Goal: Transaction & Acquisition: Obtain resource

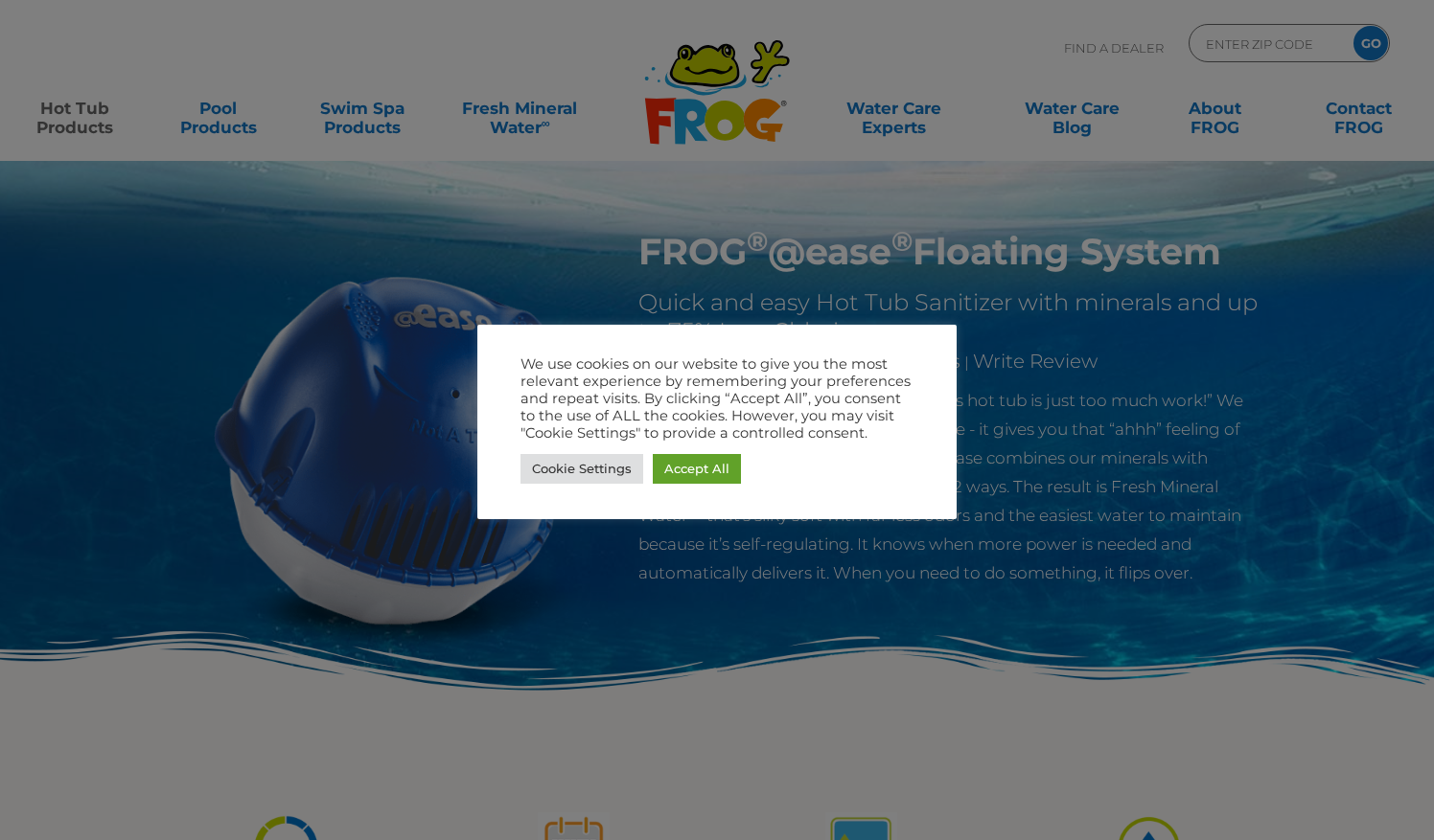
click at [700, 474] on link "Accept All" at bounding box center [696, 469] width 88 height 30
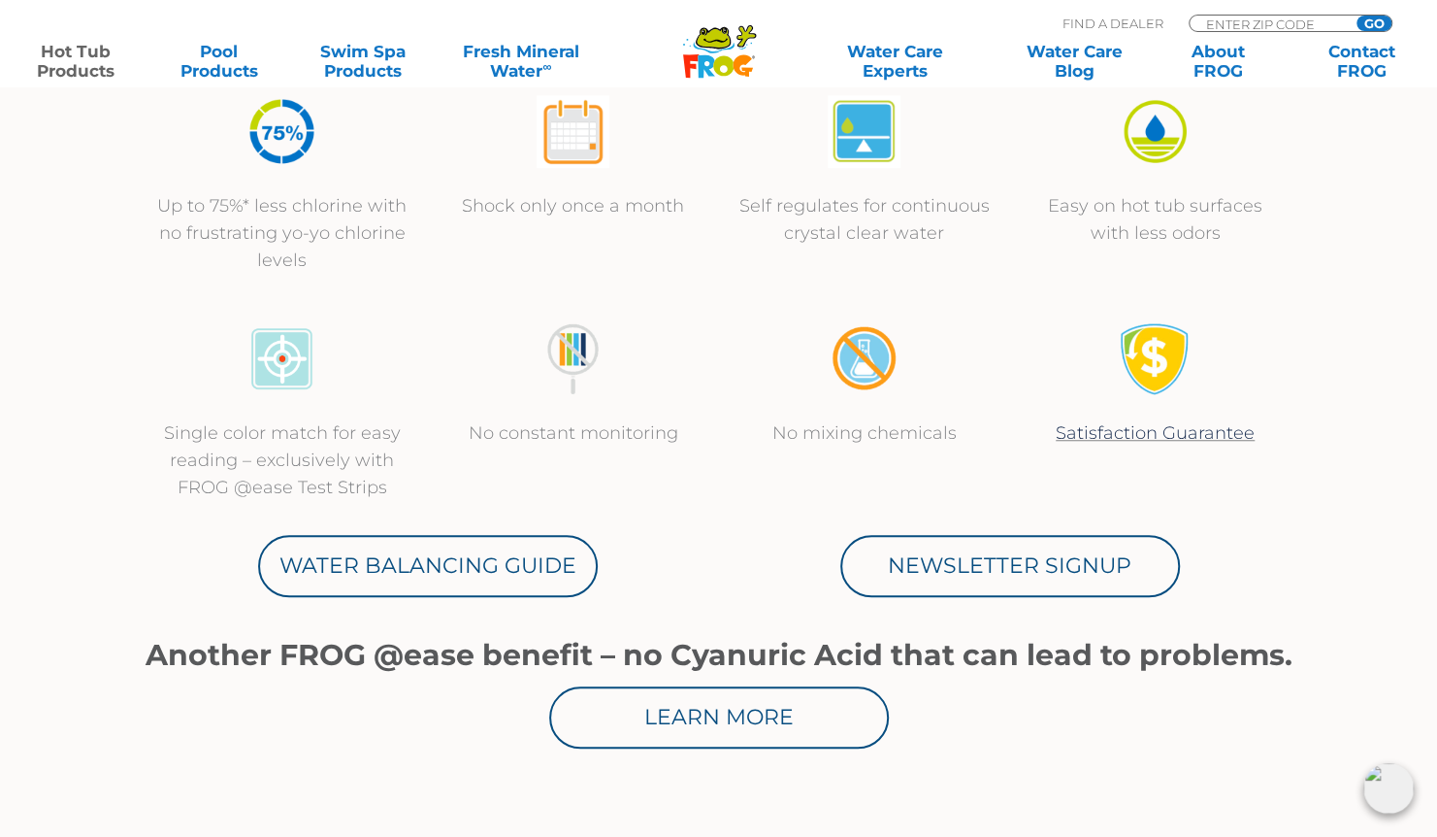
scroll to position [724, 0]
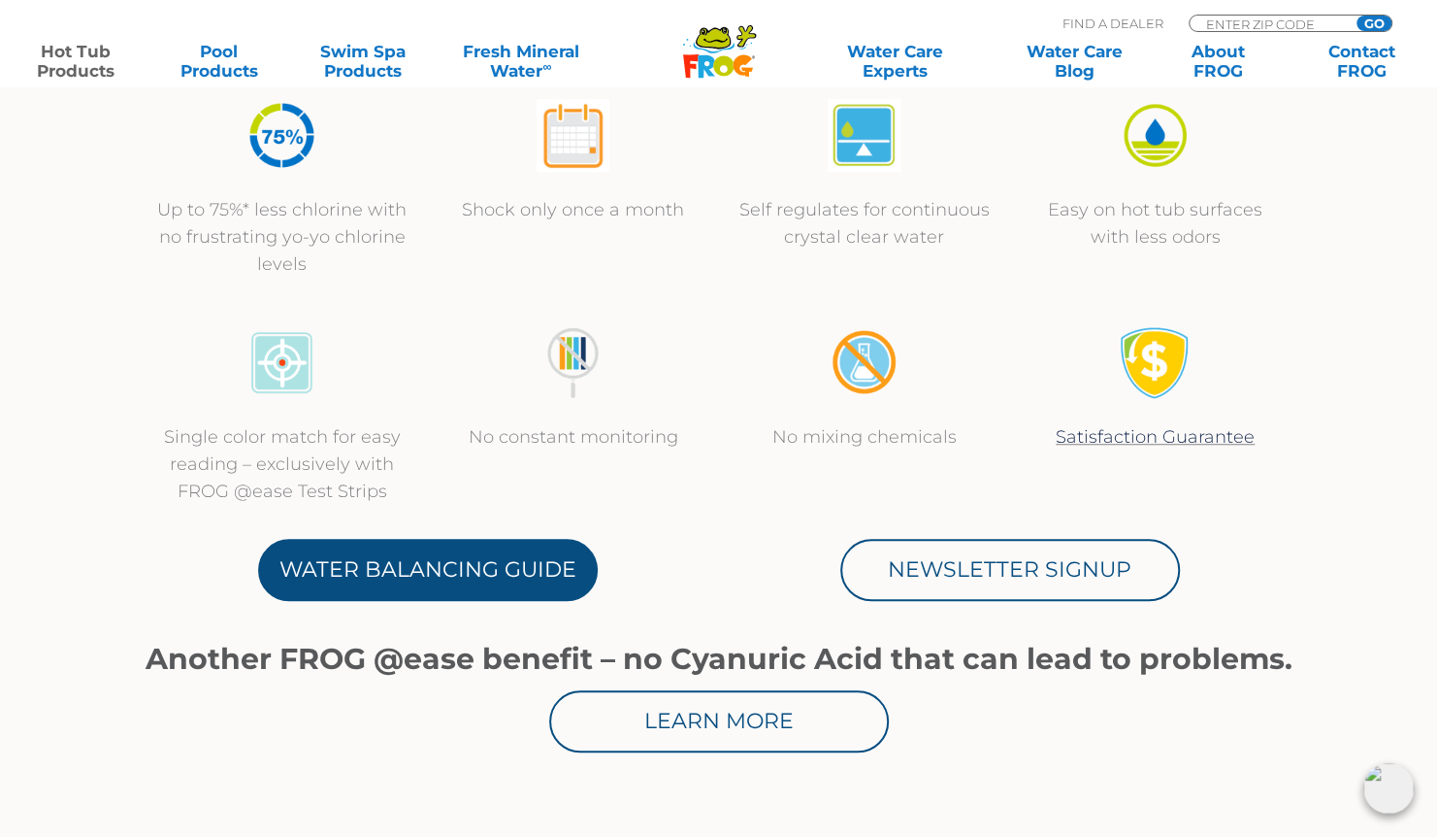
click at [356, 577] on link "Water Balancing Guide" at bounding box center [428, 570] width 340 height 62
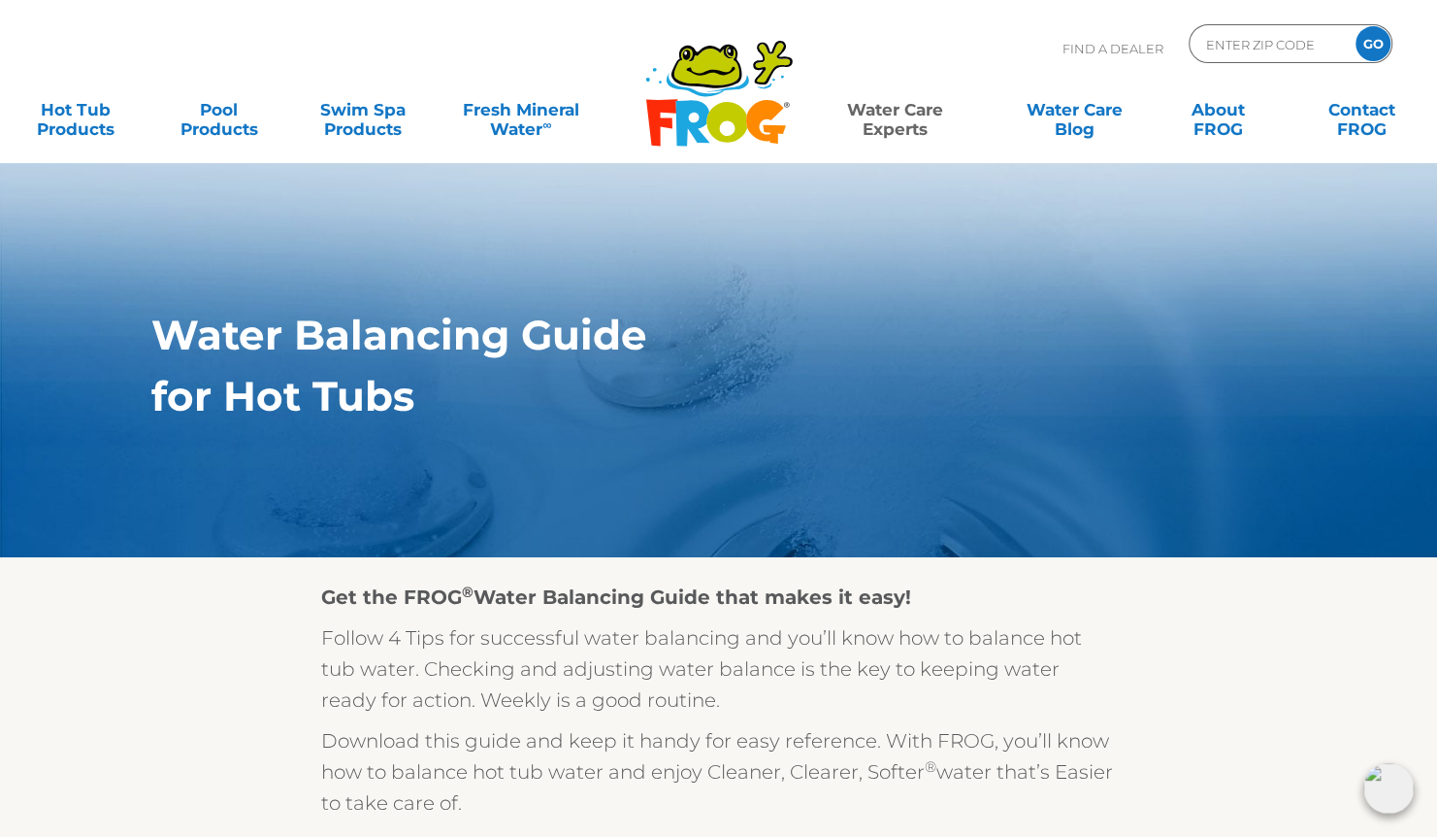
scroll to position [45, 0]
click at [82, 116] on link "Hot Tub Products" at bounding box center [75, 109] width 112 height 39
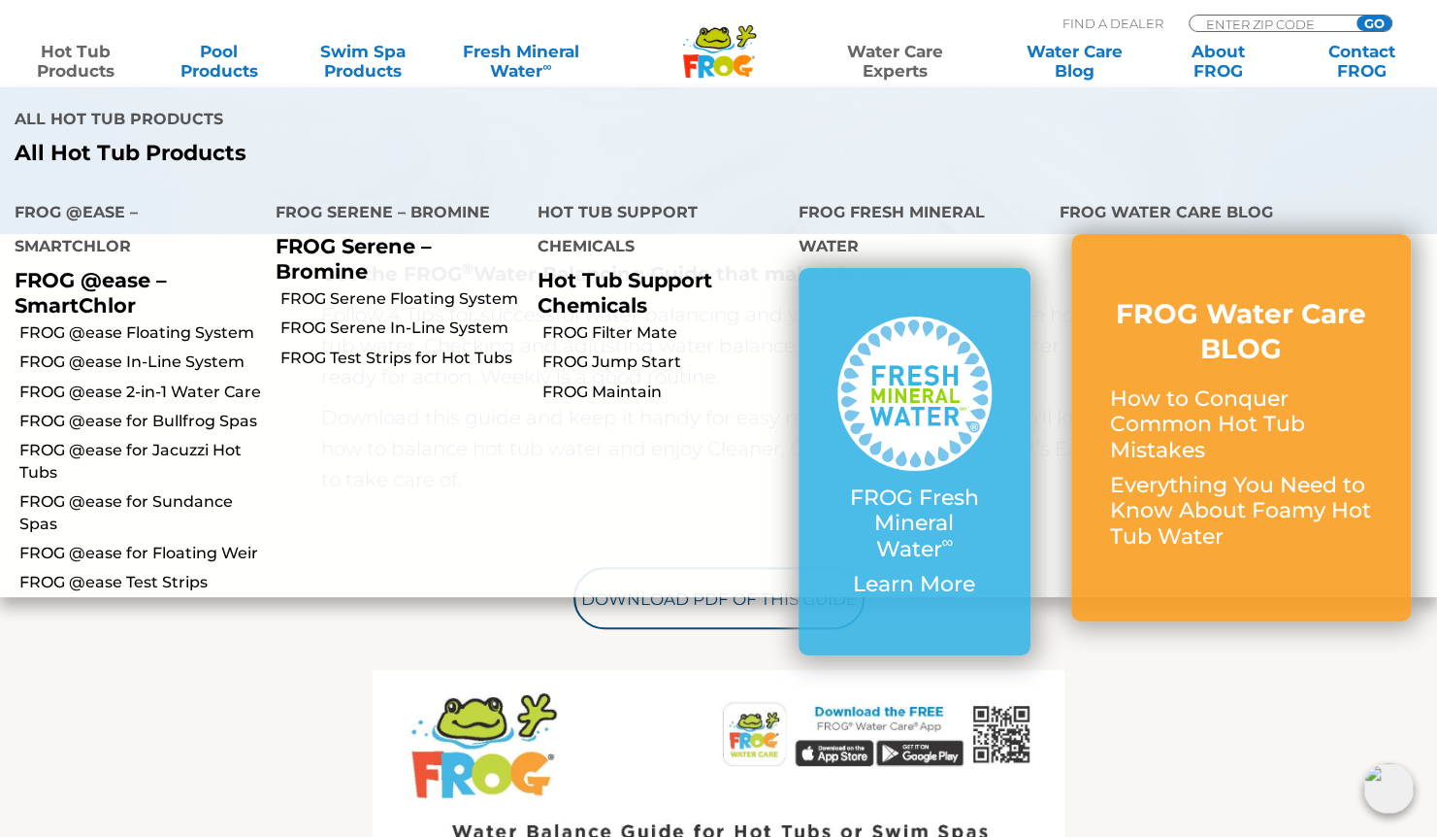
scroll to position [369, 0]
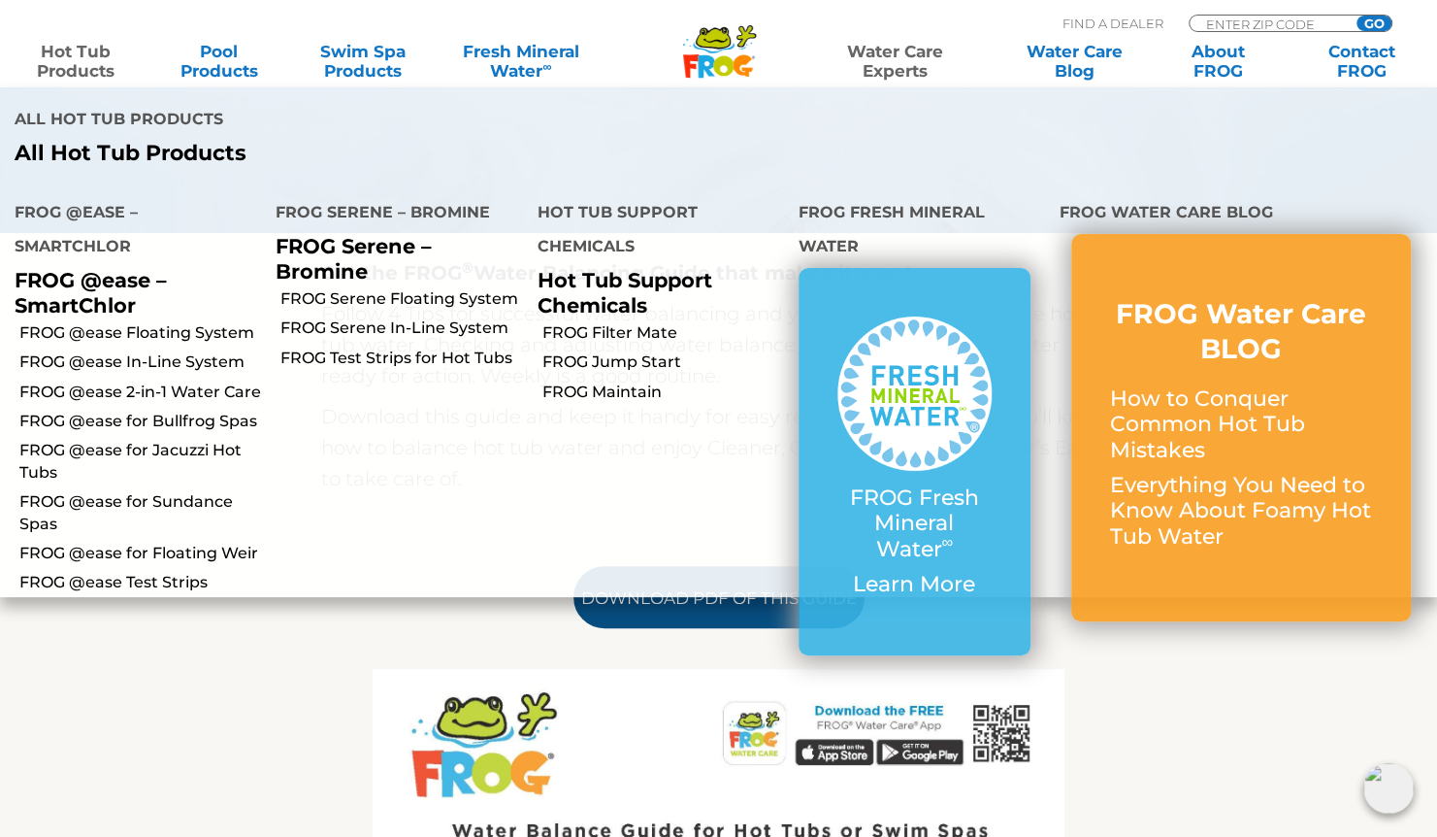
click at [642, 604] on link "Download PDF of this Guide" at bounding box center [719, 597] width 291 height 62
